Goal: Task Accomplishment & Management: Manage account settings

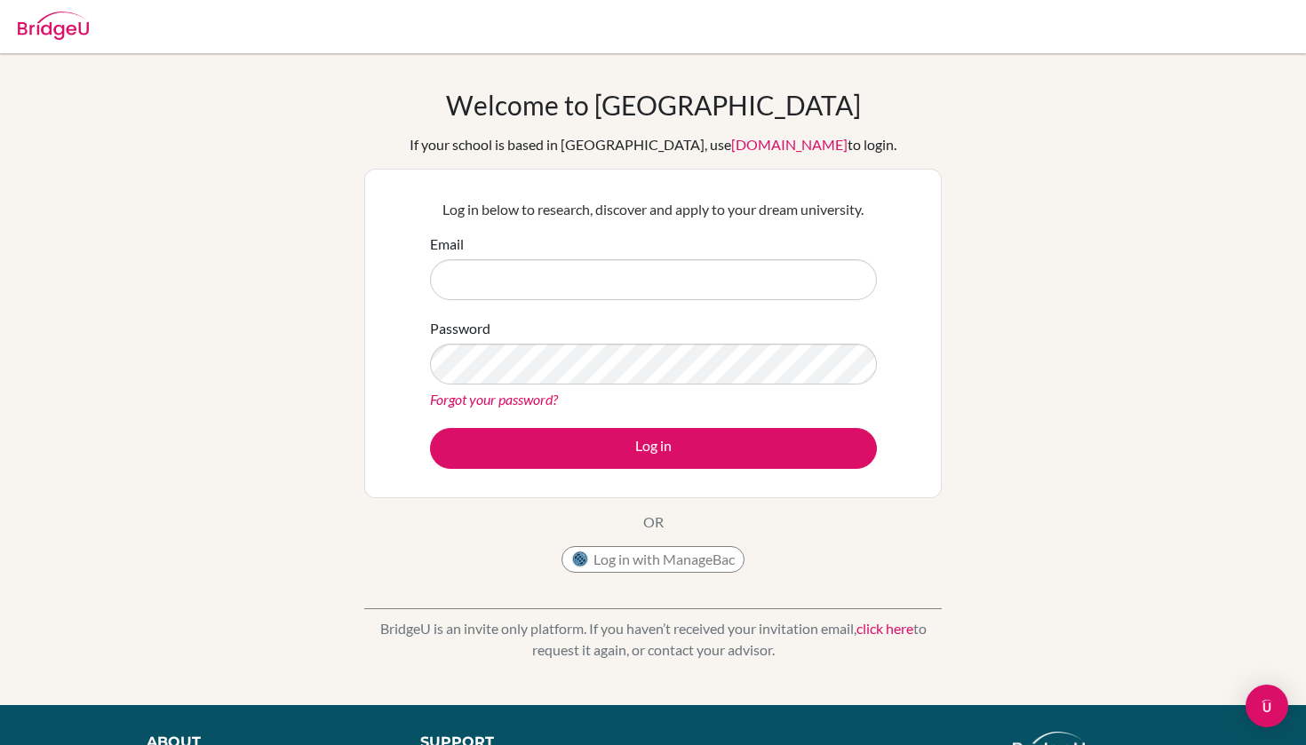
click at [669, 293] on input "Email" at bounding box center [653, 279] width 447 height 41
click at [544, 286] on input "[PERSON_NAME].[PERSON_NAME]" at bounding box center [653, 279] width 447 height 41
paste input "@,"
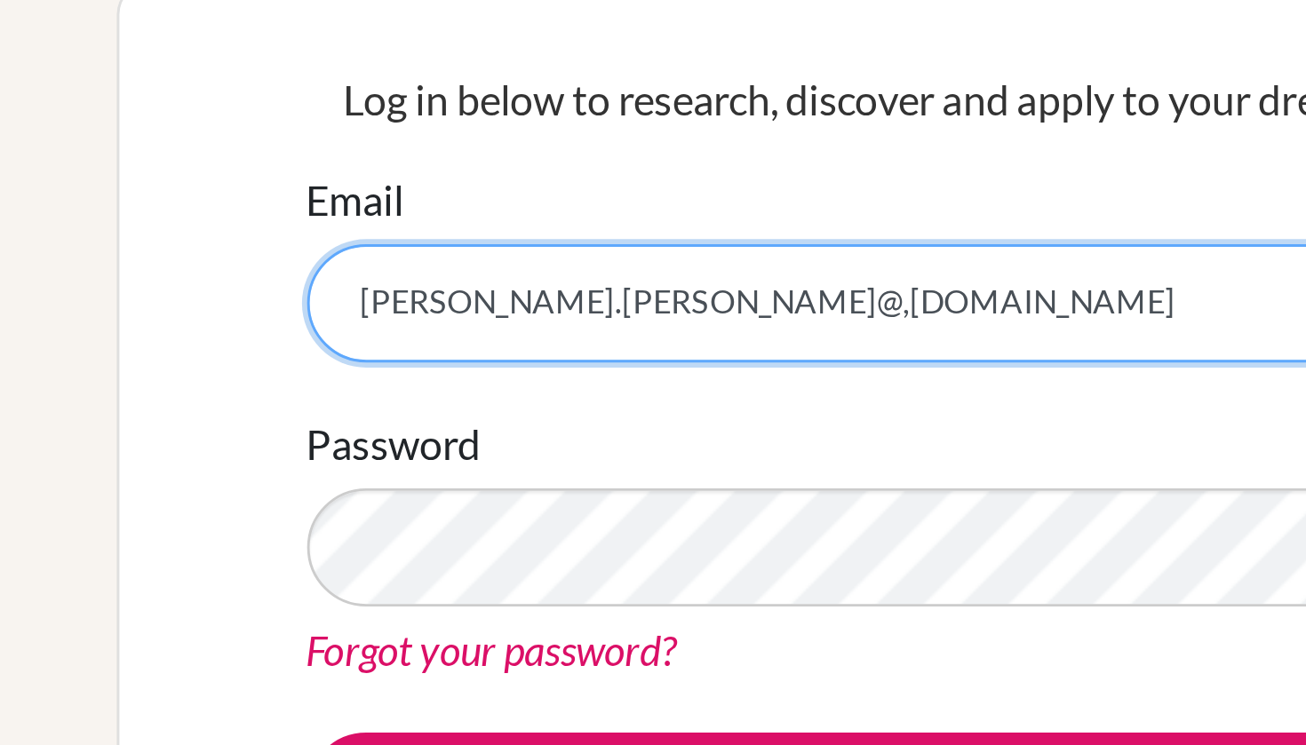
click at [430, 259] on input "adriana.andino@,pinares.com" at bounding box center [653, 279] width 447 height 41
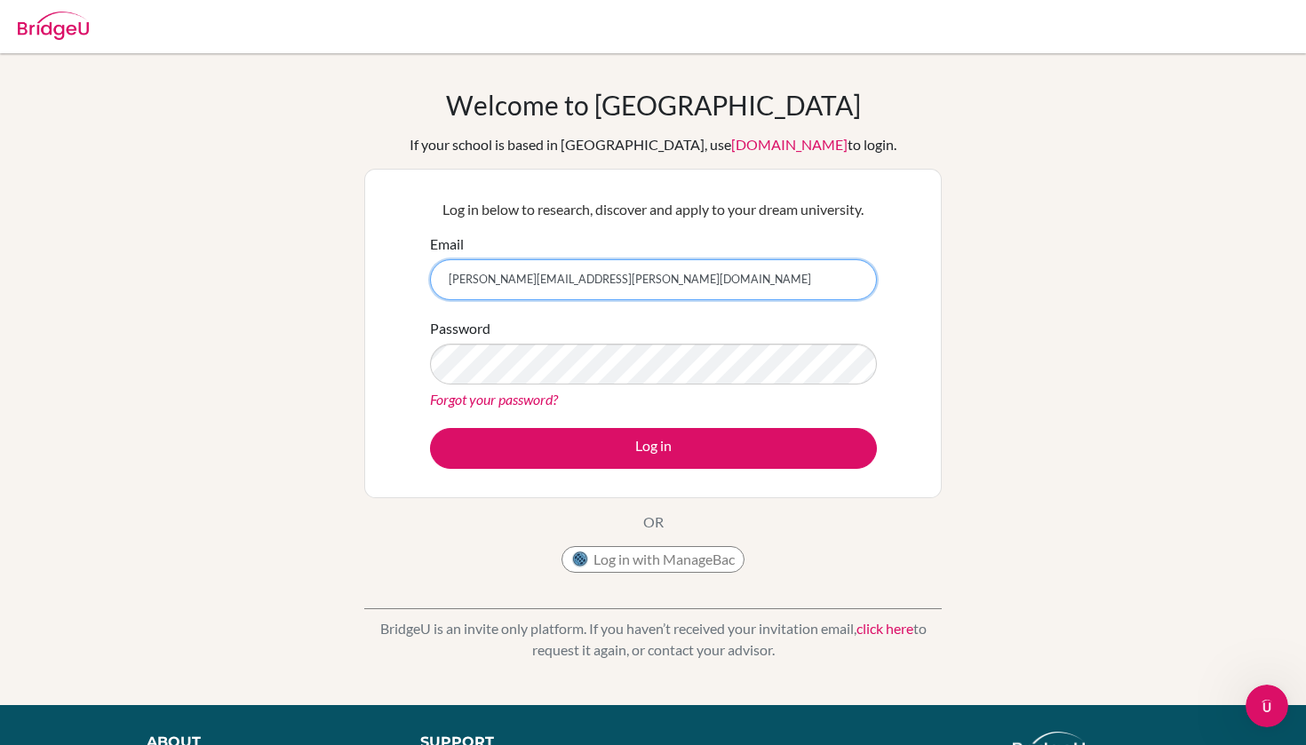
click at [845, 282] on input "adriana.andino@pinares.com" at bounding box center [653, 279] width 447 height 41
type input "adriana.andino@pinares.com"
click at [665, 414] on form "Email adriana.andino@pinares.com Password Forgot your password? Log in" at bounding box center [653, 351] width 447 height 235
click at [538, 395] on link "Forgot your password?" at bounding box center [494, 399] width 128 height 17
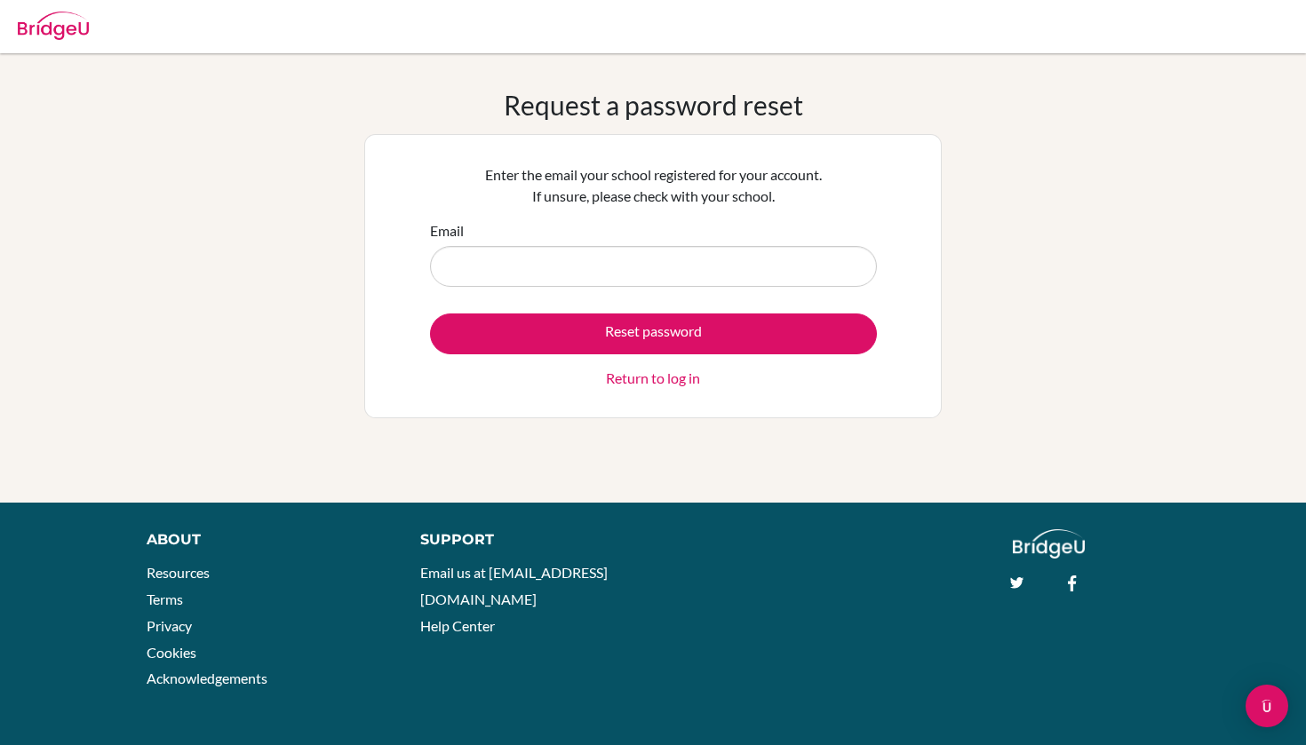
click at [560, 240] on div "Email" at bounding box center [653, 253] width 447 height 67
click at [543, 271] on input "Email" at bounding box center [653, 266] width 447 height 41
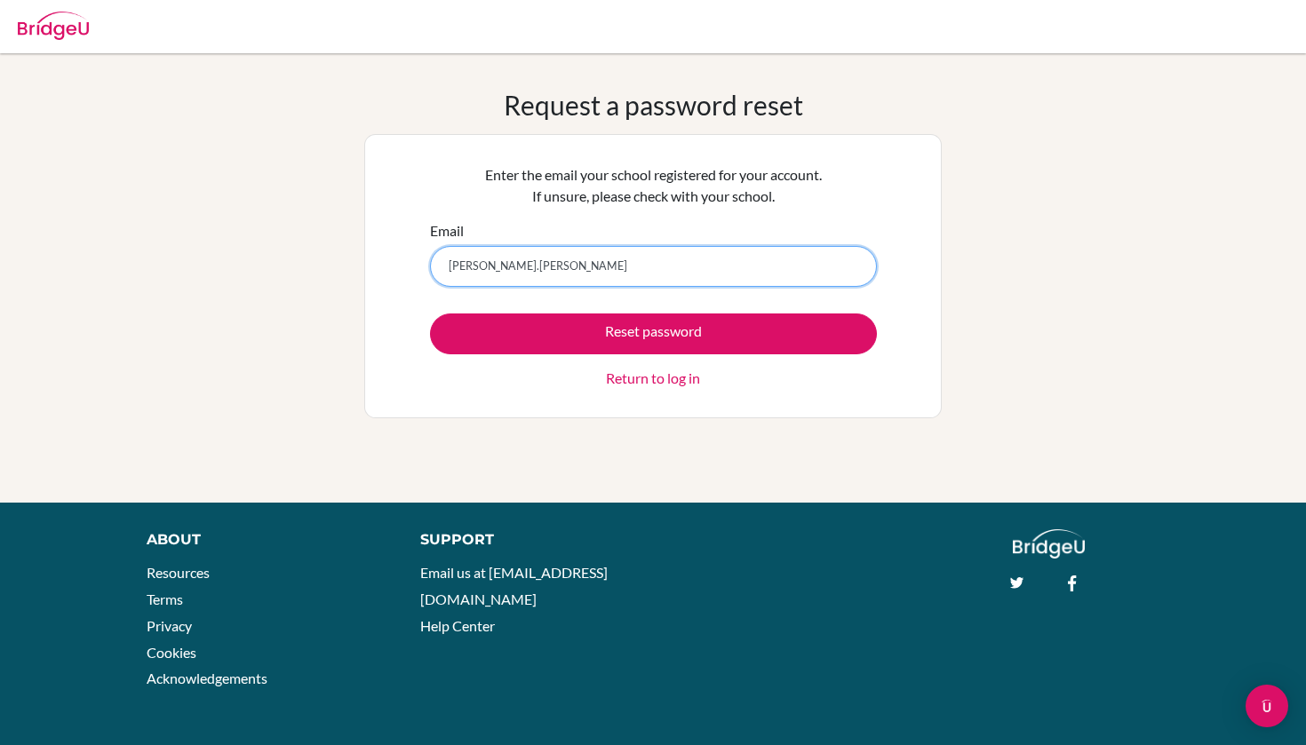
paste input "@,"
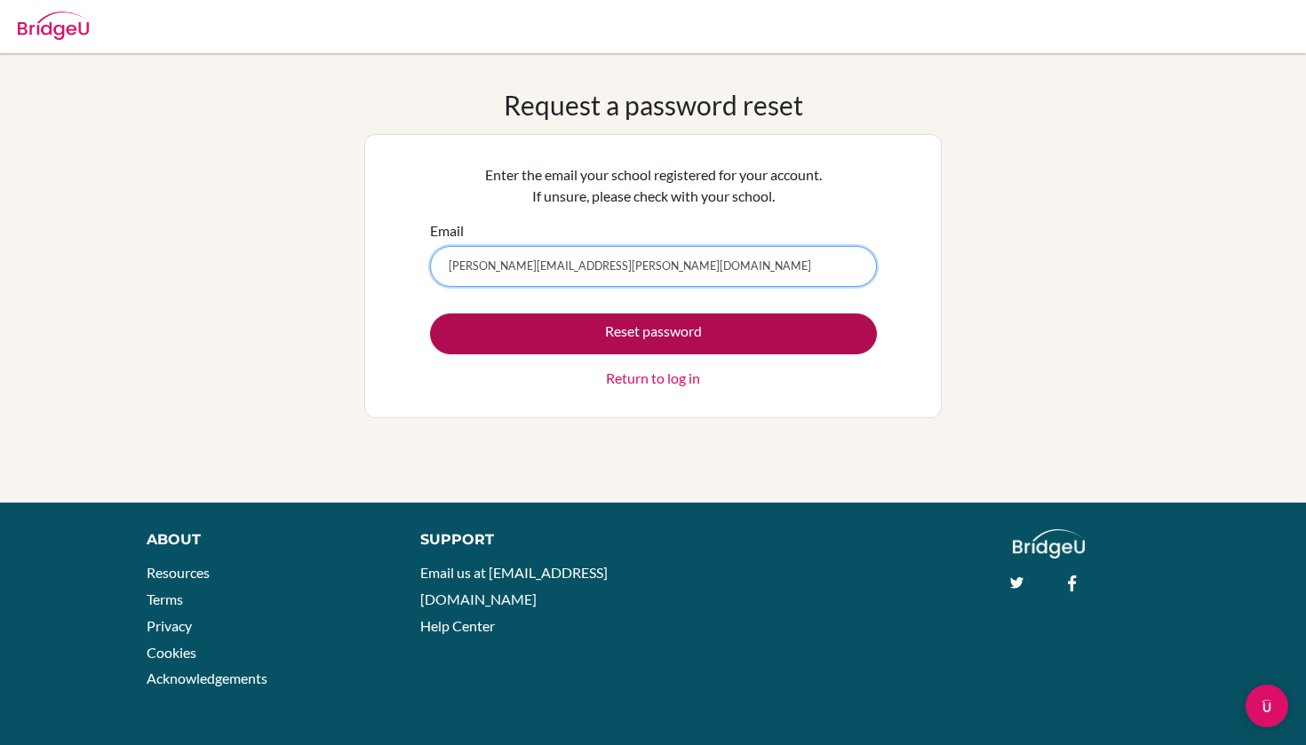
type input "[PERSON_NAME][EMAIL_ADDRESS][PERSON_NAME][DOMAIN_NAME]"
click at [506, 324] on button "Reset password" at bounding box center [653, 334] width 447 height 41
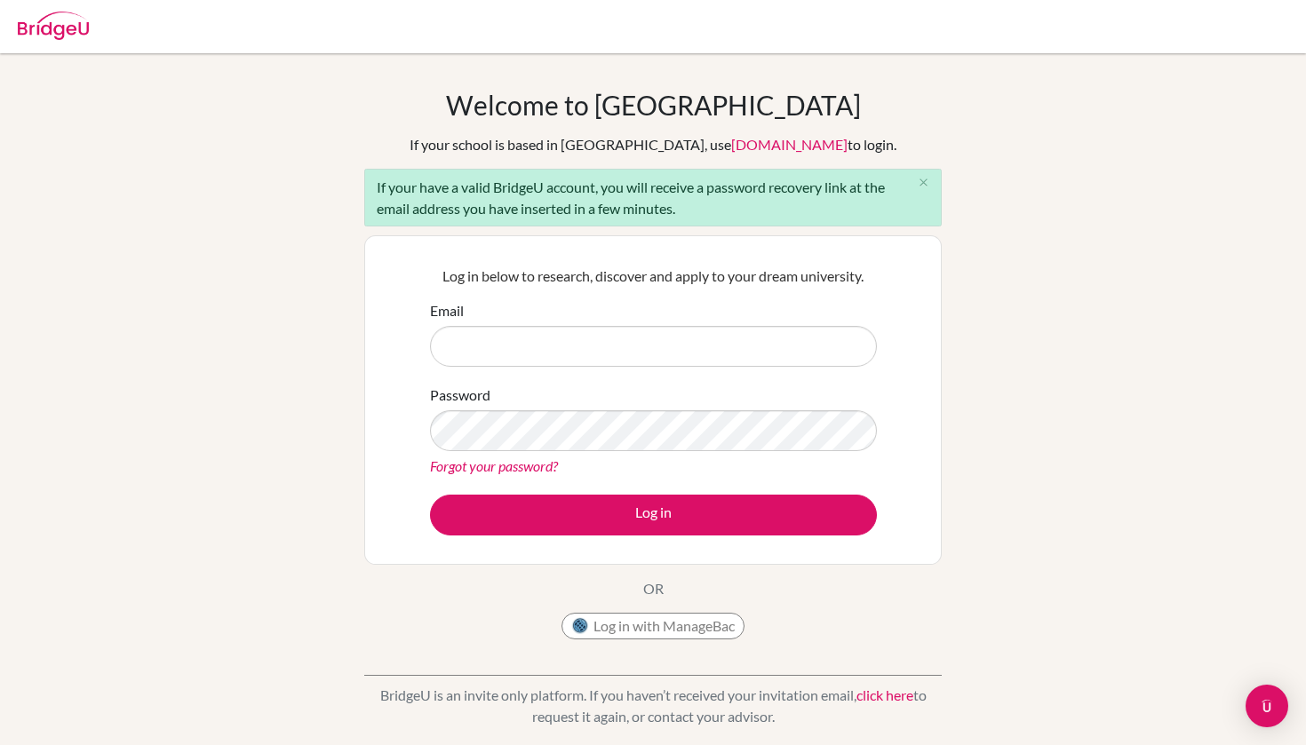
click at [592, 355] on input "Email" at bounding box center [653, 346] width 447 height 41
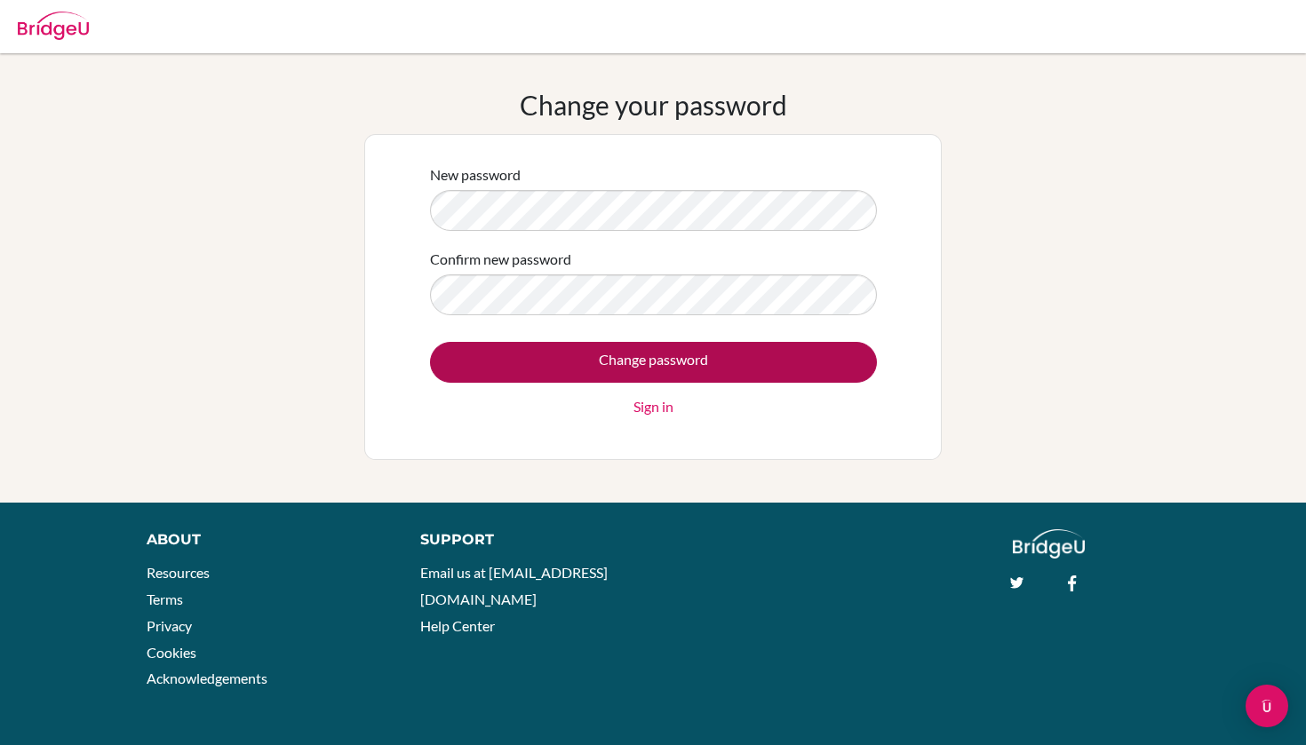
click at [596, 360] on input "Change password" at bounding box center [653, 362] width 447 height 41
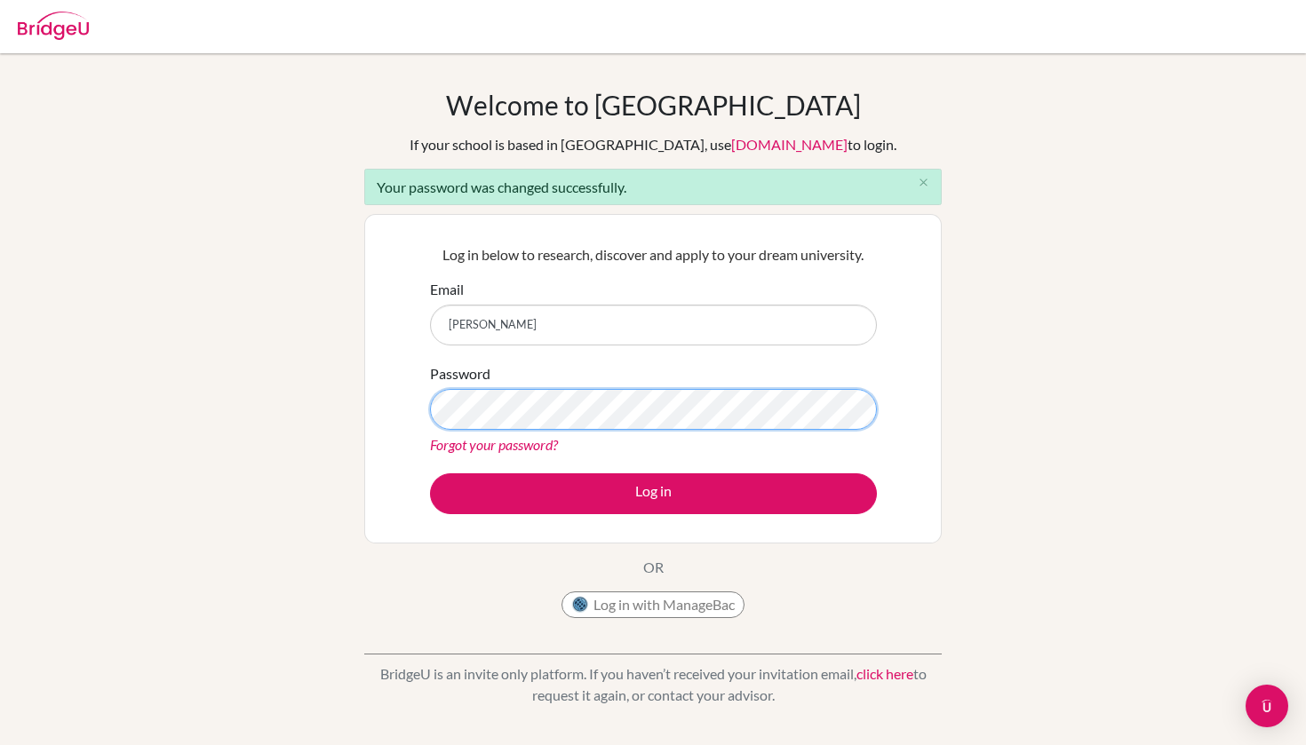
click at [653, 493] on button "Log in" at bounding box center [653, 494] width 447 height 41
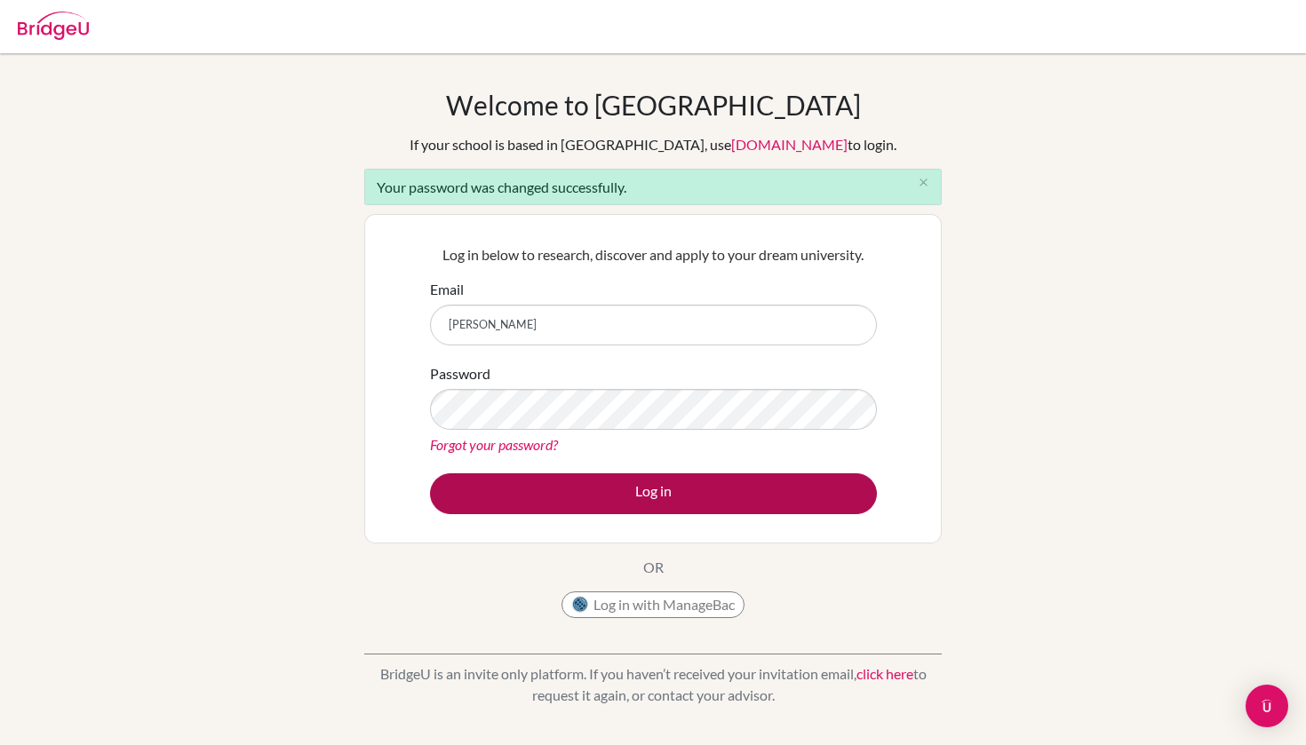
click at [523, 482] on button "Log in" at bounding box center [653, 494] width 447 height 41
click at [519, 502] on button "Log in" at bounding box center [653, 494] width 447 height 41
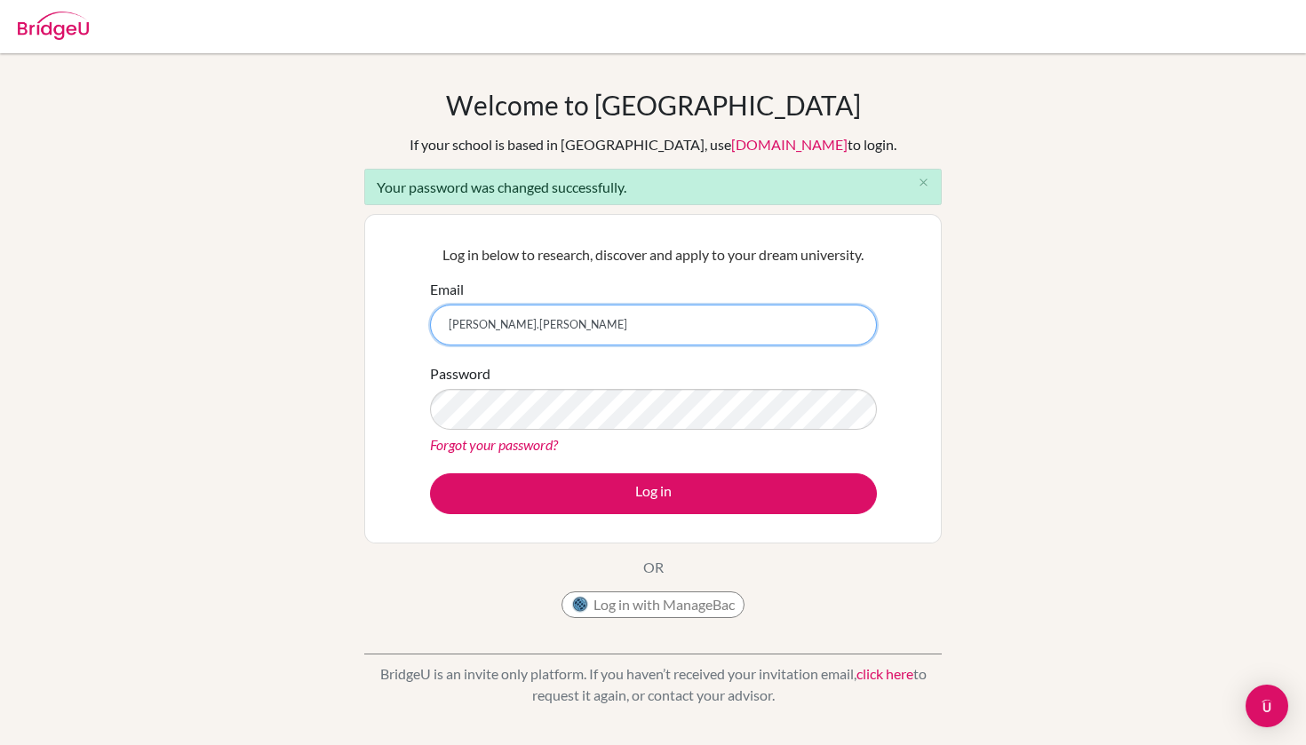
paste input "@,"
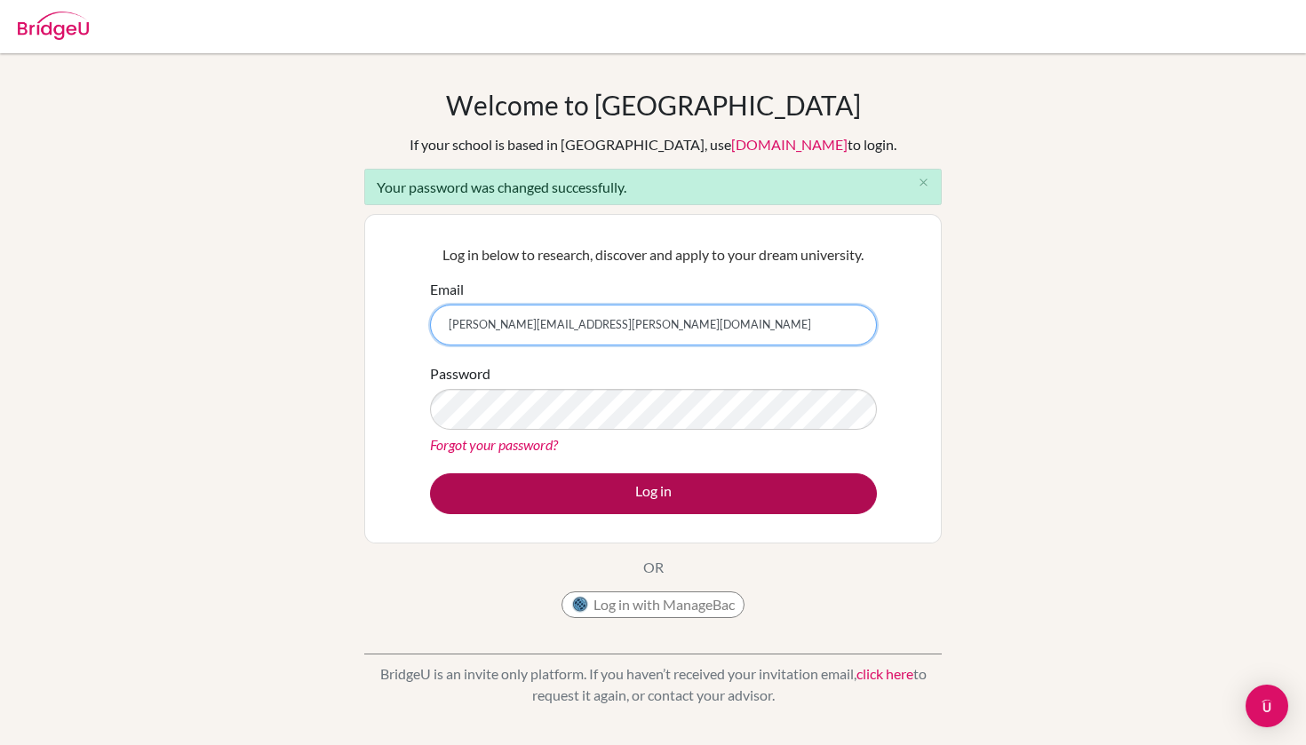
type input "[PERSON_NAME][EMAIL_ADDRESS][PERSON_NAME][DOMAIN_NAME]"
click at [495, 497] on button "Log in" at bounding box center [653, 494] width 447 height 41
